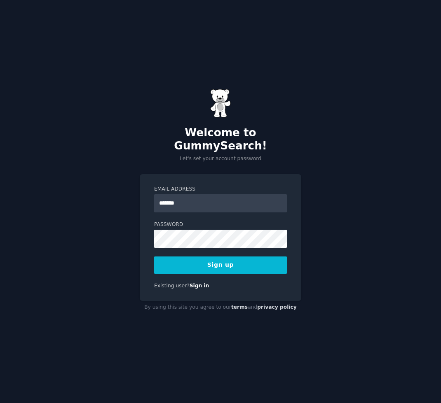
type input "**********"
click at [232, 257] on button "Sign up" at bounding box center [220, 265] width 133 height 17
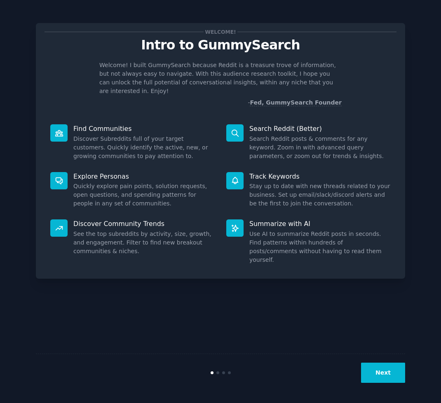
click at [369, 370] on button "Next" at bounding box center [383, 373] width 44 height 20
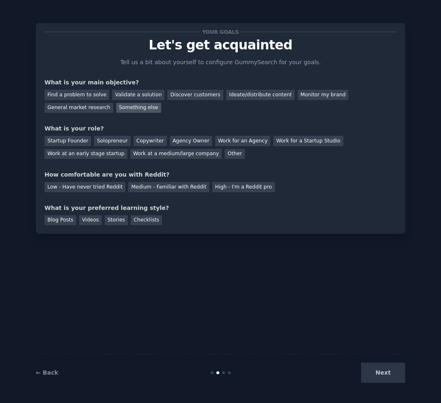
click at [119, 109] on div "Something else" at bounding box center [138, 108] width 45 height 10
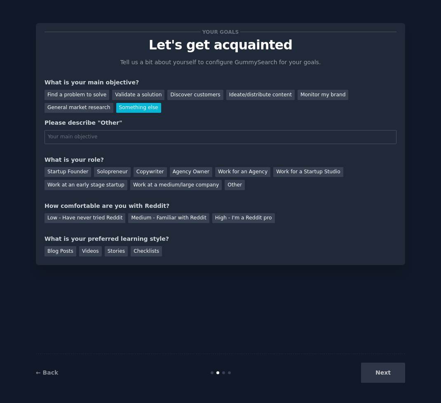
click at [115, 136] on input "text" at bounding box center [220, 137] width 352 height 14
click at [117, 146] on div "Your goals Let's get acquainted Tell us a bit about yourself to configure Gummy…" at bounding box center [220, 144] width 352 height 225
click at [379, 365] on div "Next" at bounding box center [343, 373] width 123 height 20
click at [379, 372] on div "Next" at bounding box center [343, 373] width 123 height 20
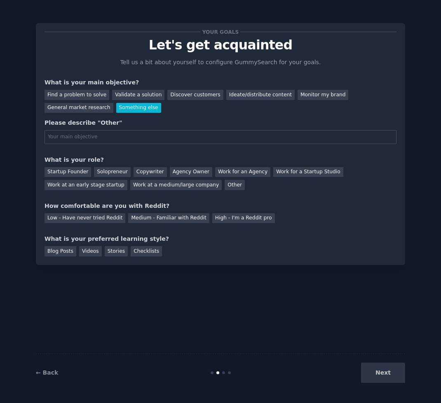
click at [138, 128] on div "Please describe "Other"" at bounding box center [220, 132] width 352 height 26
click at [136, 129] on div "Please describe "Other"" at bounding box center [220, 132] width 352 height 26
click at [133, 131] on input "text" at bounding box center [220, 137] width 352 height 14
type input "old post"
click at [121, 173] on div "Solopreneur" at bounding box center [112, 172] width 36 height 10
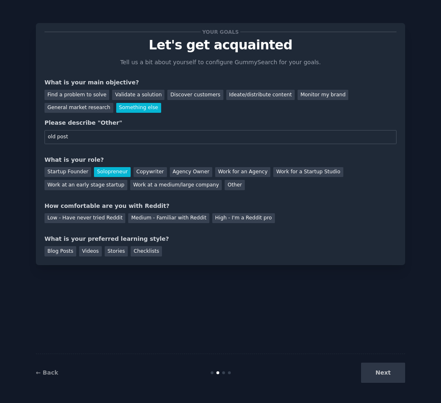
click at [112, 171] on div "Solopreneur" at bounding box center [112, 172] width 36 height 10
click at [225, 183] on div "Other" at bounding box center [235, 185] width 20 height 10
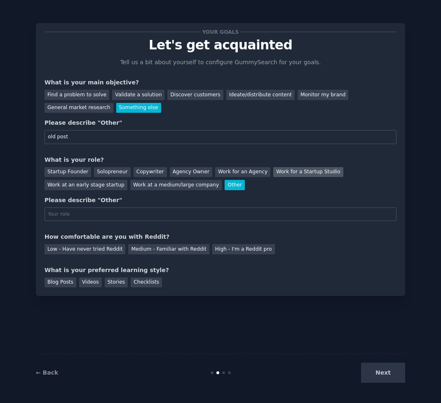
click at [273, 169] on div "Work for a Startup Studio" at bounding box center [308, 172] width 70 height 10
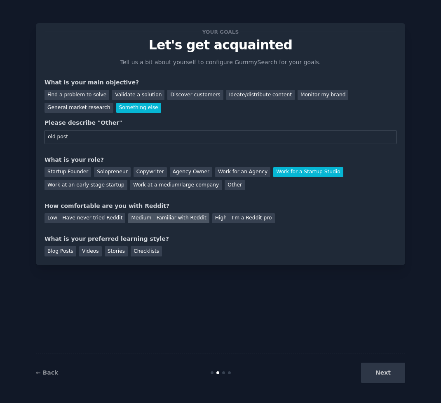
click at [131, 218] on div "Medium - Familiar with Reddit" at bounding box center [168, 218] width 81 height 10
click at [69, 251] on div "Blog Posts" at bounding box center [60, 251] width 32 height 10
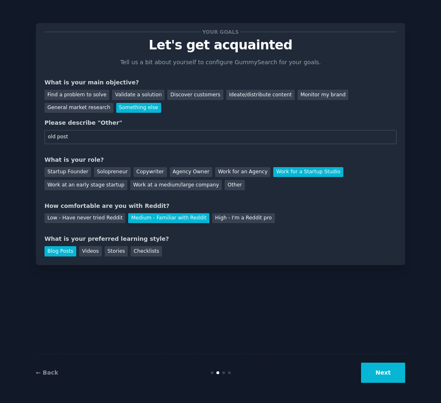
click at [387, 368] on button "Next" at bounding box center [383, 373] width 44 height 20
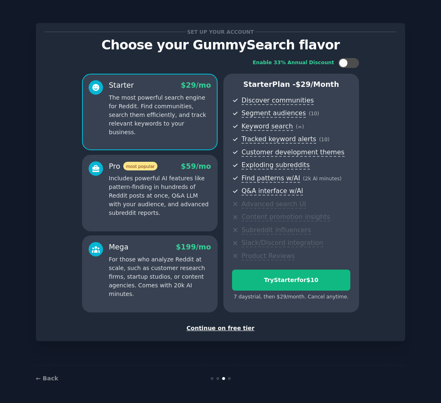
click at [213, 328] on div "Continue on free tier" at bounding box center [220, 328] width 352 height 9
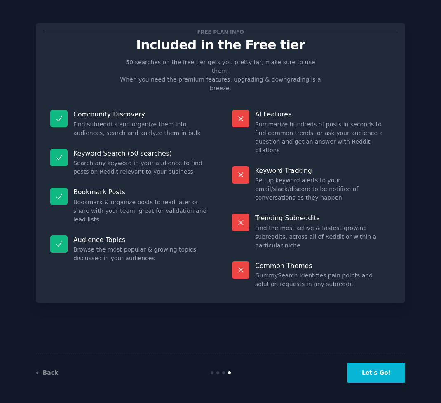
click at [358, 372] on button "Let's Go!" at bounding box center [376, 373] width 58 height 20
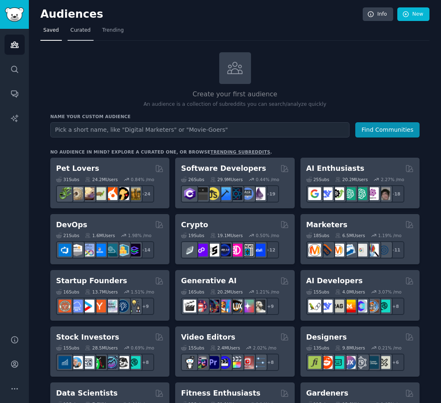
click at [84, 26] on link "Curated" at bounding box center [81, 32] width 26 height 17
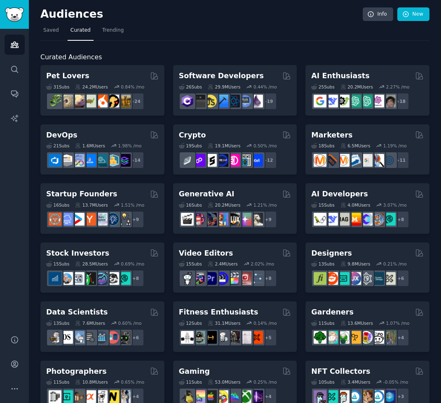
click at [65, 28] on nav "Saved Curated Trending" at bounding box center [234, 32] width 389 height 17
click at [56, 27] on span "Saved" at bounding box center [51, 30] width 16 height 7
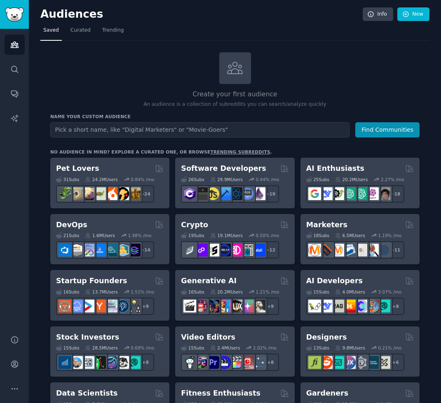
click at [138, 124] on input "text" at bounding box center [199, 129] width 299 height 15
type input "horny"
click at [355, 122] on button "Find Communities" at bounding box center [387, 129] width 64 height 15
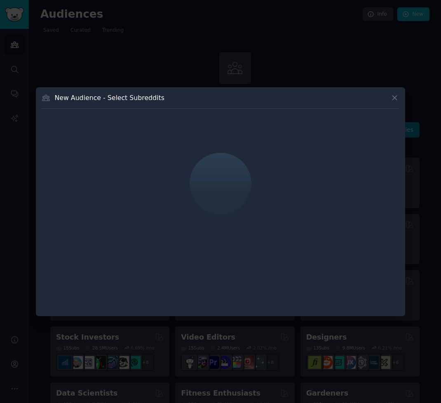
click at [394, 97] on icon at bounding box center [394, 98] width 5 height 5
